Goal: Information Seeking & Learning: Learn about a topic

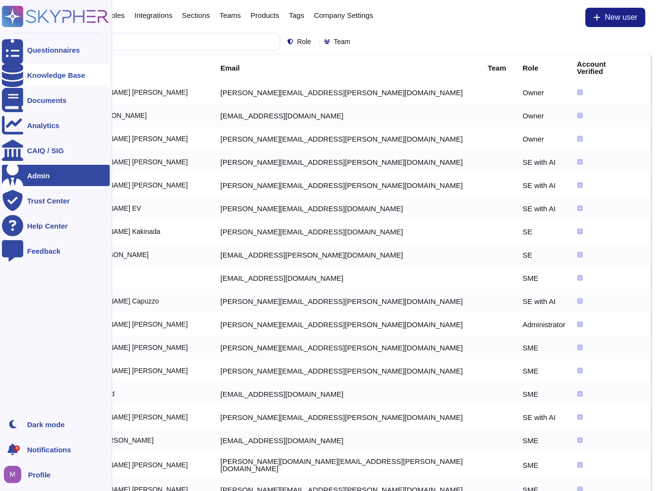
click at [39, 73] on div "Knowledge Base" at bounding box center [56, 75] width 58 height 7
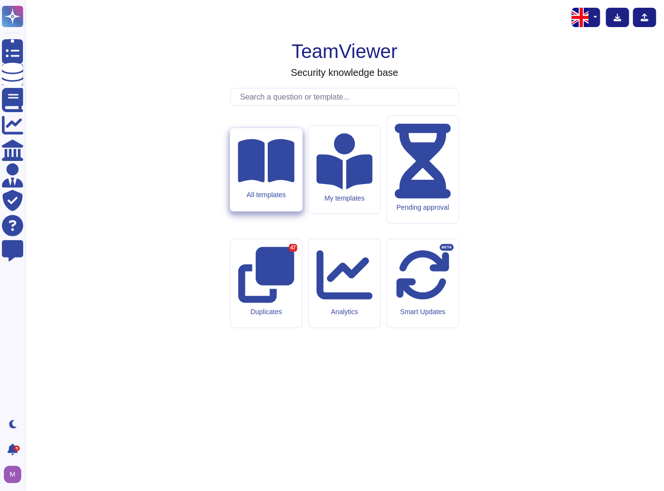
click at [250, 211] on div "All templates" at bounding box center [266, 169] width 72 height 83
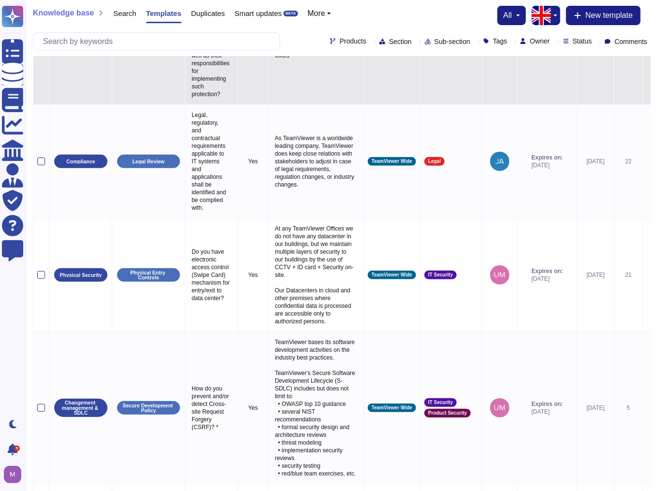
scroll to position [155, 0]
